Goal: Transaction & Acquisition: Purchase product/service

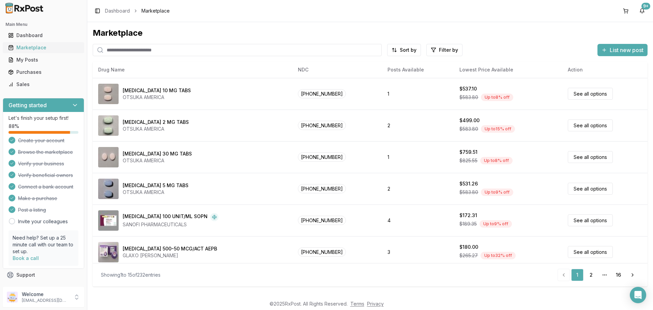
click at [26, 46] on div "Marketplace" at bounding box center [43, 47] width 71 height 7
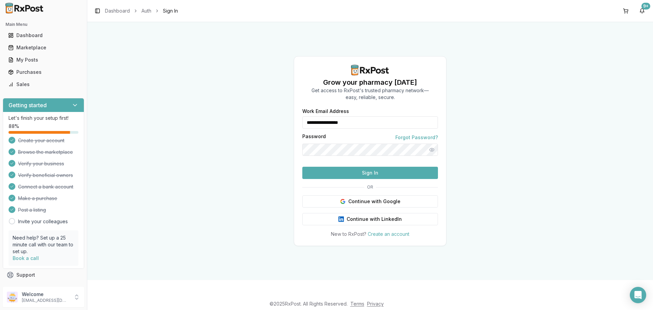
click at [369, 179] on button "Sign In" at bounding box center [370, 173] width 136 height 12
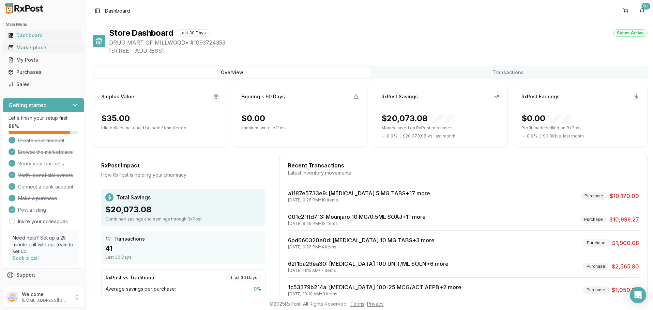
click at [31, 47] on div "Marketplace" at bounding box center [43, 47] width 71 height 7
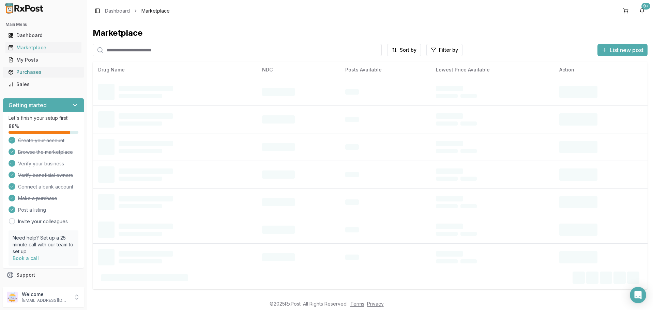
click at [29, 73] on div "Purchases" at bounding box center [43, 72] width 71 height 7
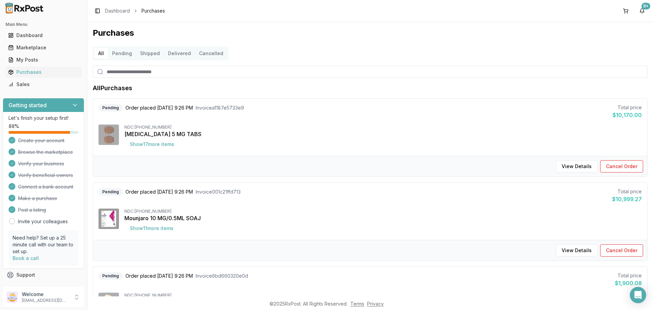
click at [118, 54] on button "Pending" at bounding box center [122, 53] width 28 height 11
click at [150, 55] on button "Shipped" at bounding box center [150, 53] width 28 height 11
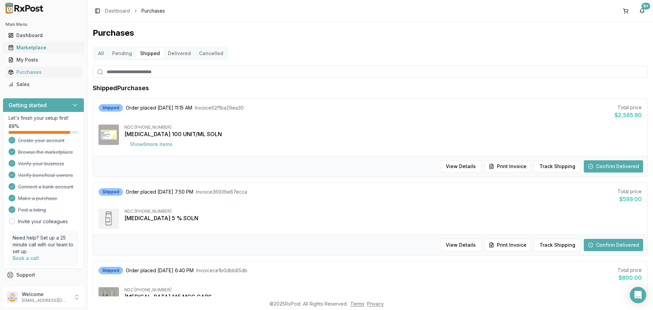
click at [26, 47] on div "Marketplace" at bounding box center [43, 47] width 71 height 7
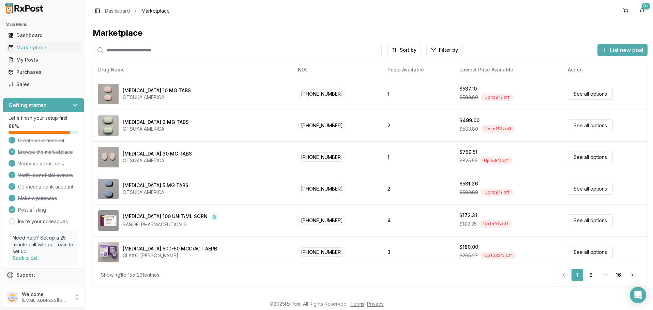
click at [160, 48] on input "search" at bounding box center [237, 50] width 289 height 12
type input "*******"
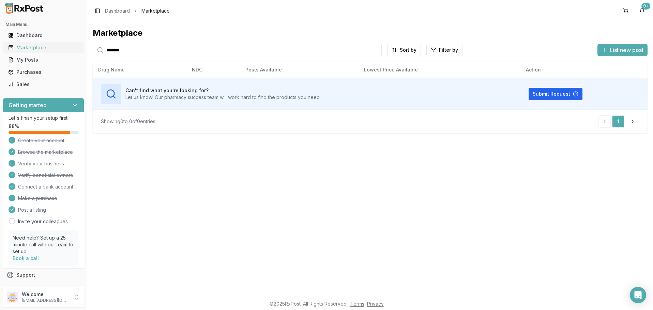
click at [30, 46] on div "Marketplace" at bounding box center [43, 47] width 71 height 7
